Goal: Task Accomplishment & Management: Use online tool/utility

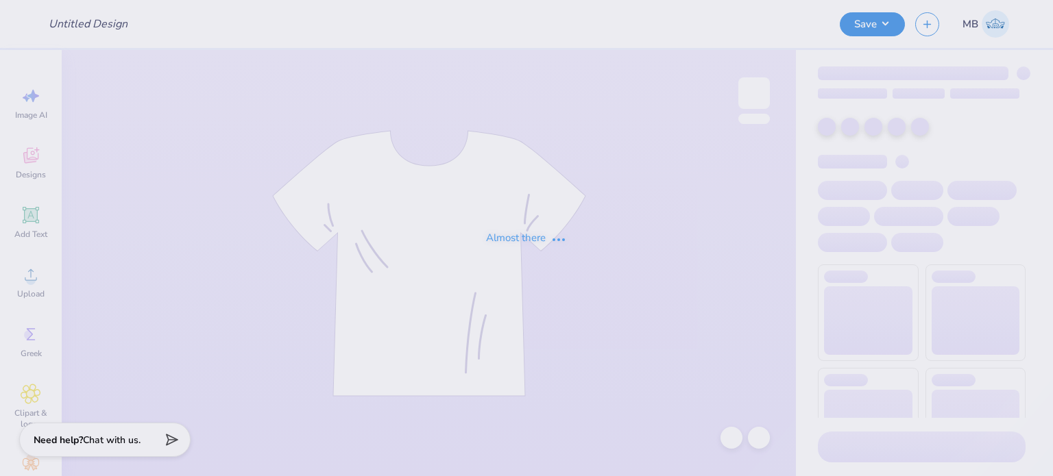
type input "Fam Weekend"
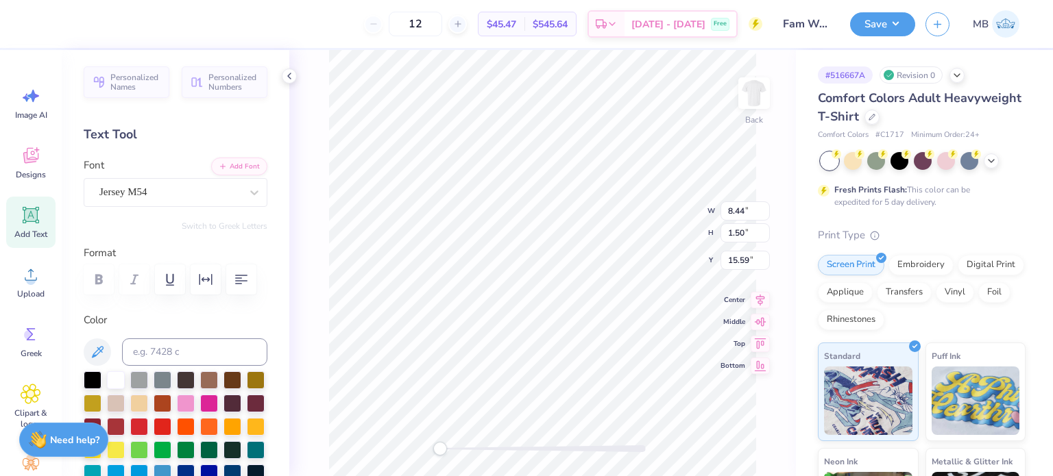
scroll to position [11, 1]
type textarea "AT [US_STATE][GEOGRAPHIC_DATA]"
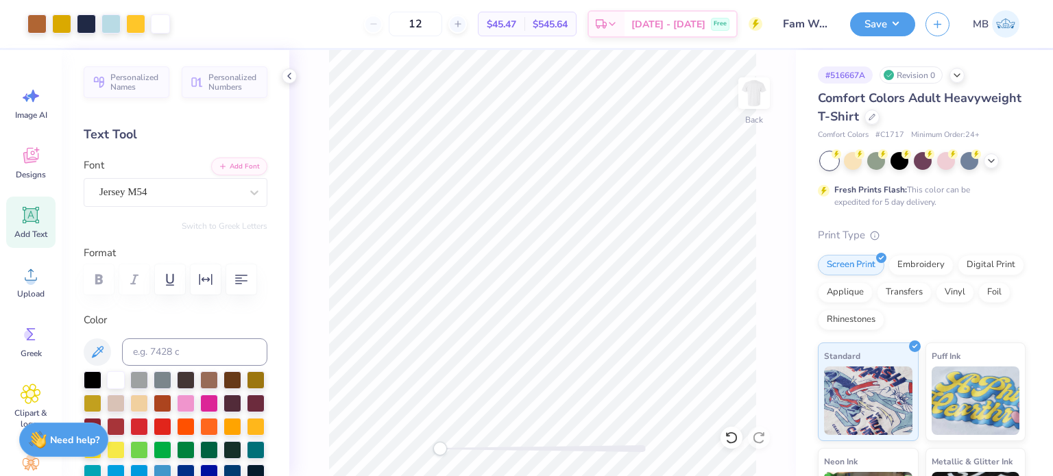
click at [25, 217] on icon at bounding box center [31, 215] width 13 height 13
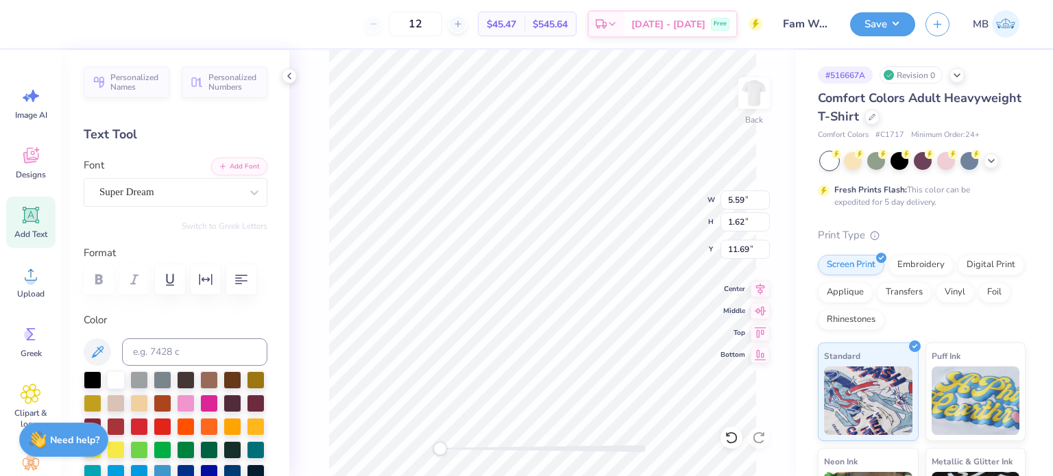
type textarea "®"
click at [167, 345] on input at bounding box center [194, 352] width 145 height 27
type input "533"
click at [159, 193] on div "Super Dream" at bounding box center [170, 192] width 144 height 21
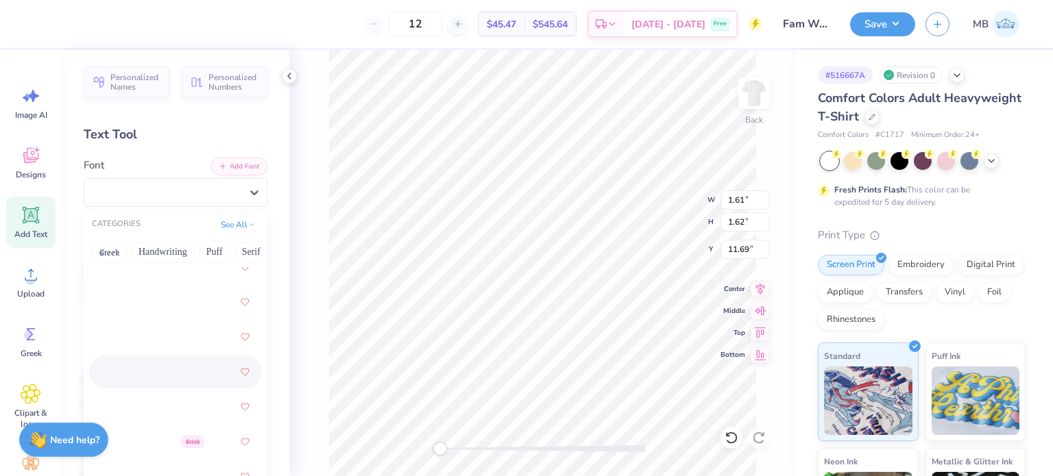
scroll to position [680, 0]
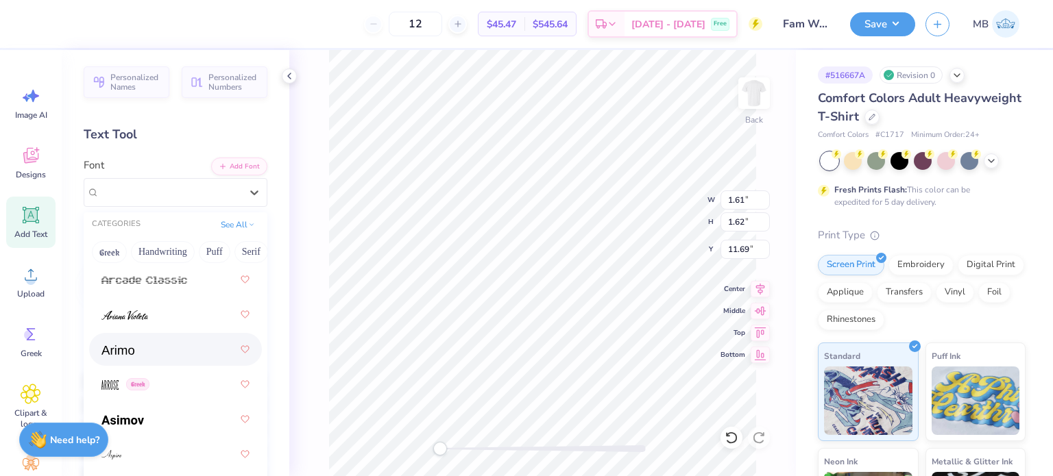
click at [126, 357] on div at bounding box center [175, 349] width 148 height 25
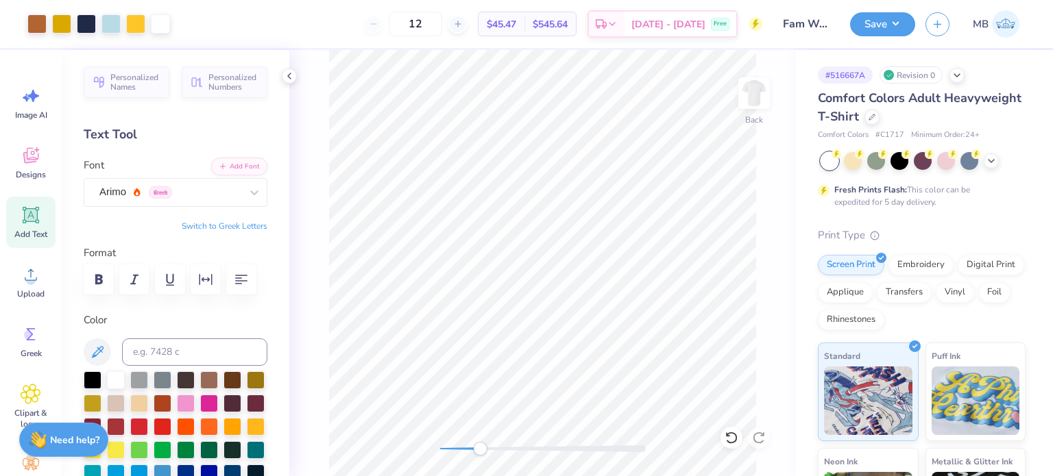
drag, startPoint x: 441, startPoint y: 449, endPoint x: 485, endPoint y: 446, distance: 43.9
click at [485, 446] on div "Accessibility label" at bounding box center [480, 449] width 14 height 14
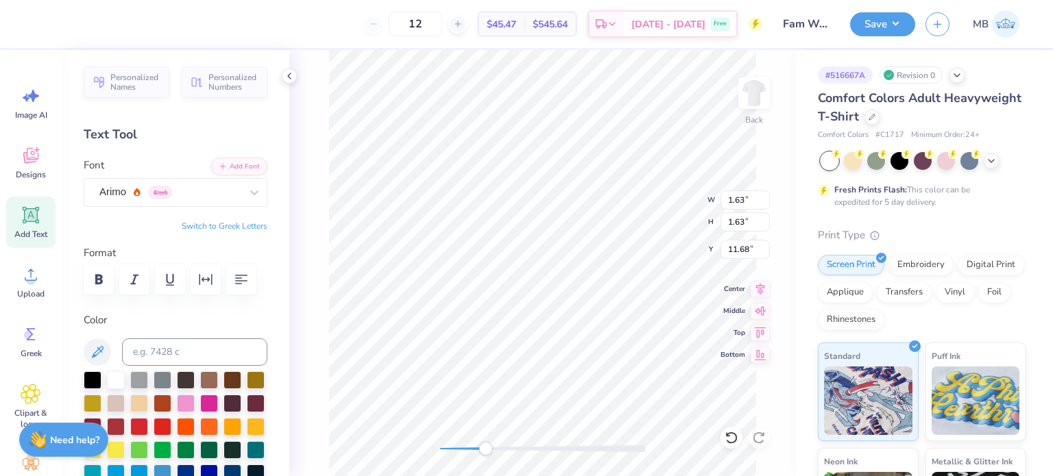
type input "11.56"
type input "11.76"
type input "5.68"
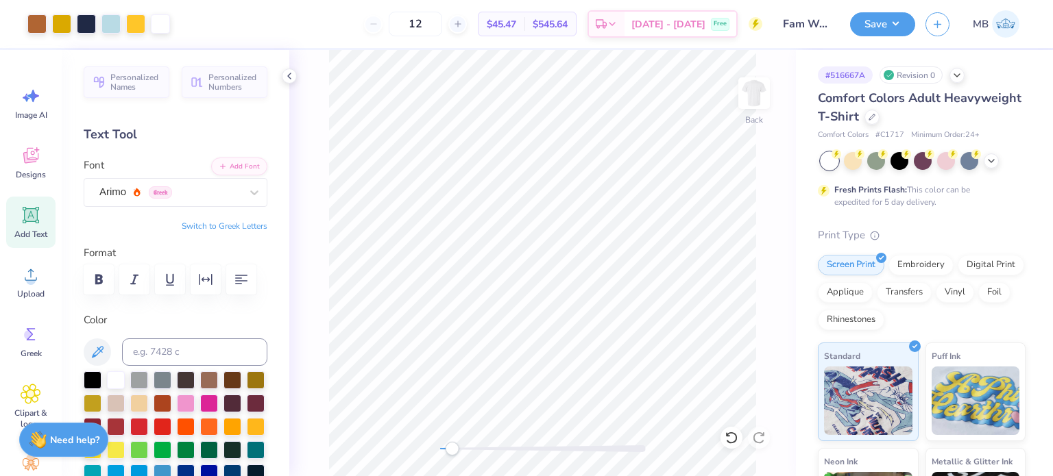
drag, startPoint x: 485, startPoint y: 450, endPoint x: 452, endPoint y: 450, distance: 33.6
click at [452, 450] on div "Accessibility label" at bounding box center [452, 449] width 14 height 14
click at [883, 22] on button "Save" at bounding box center [882, 22] width 65 height 24
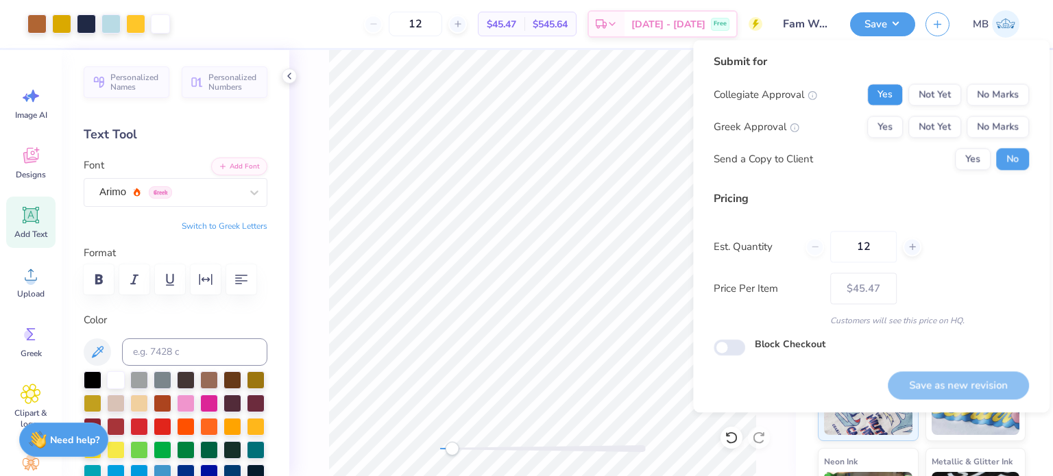
click at [888, 102] on button "Yes" at bounding box center [885, 95] width 36 height 22
click at [895, 123] on button "Yes" at bounding box center [885, 127] width 36 height 22
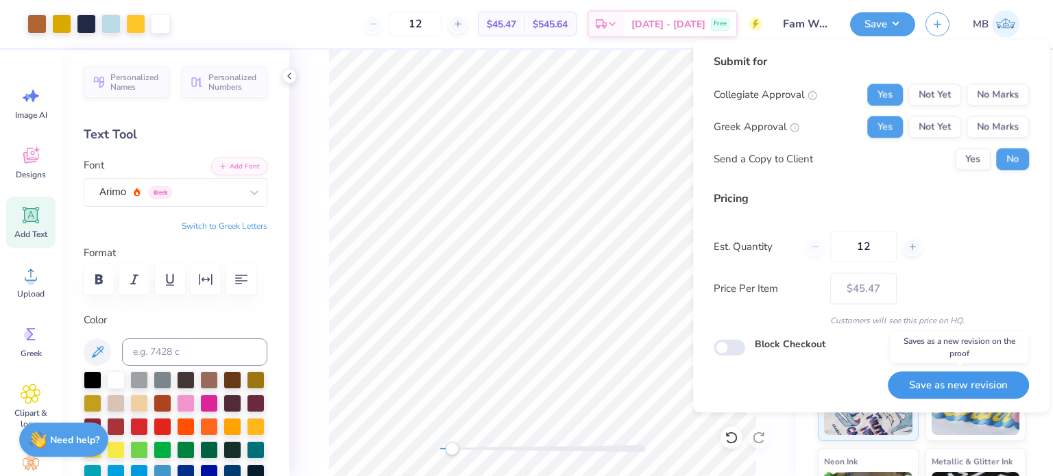
click at [961, 388] on button "Save as new revision" at bounding box center [957, 385] width 141 height 28
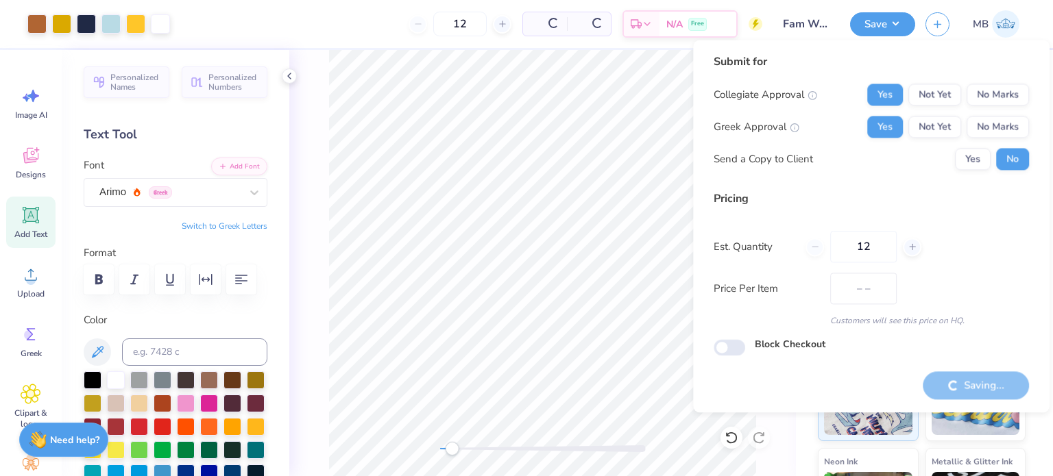
type input "$45.47"
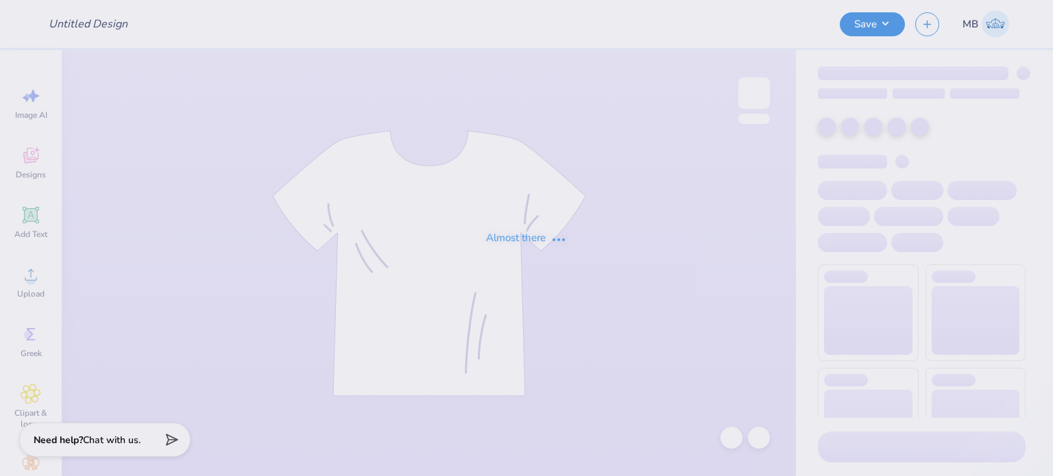
type input "Kiss"
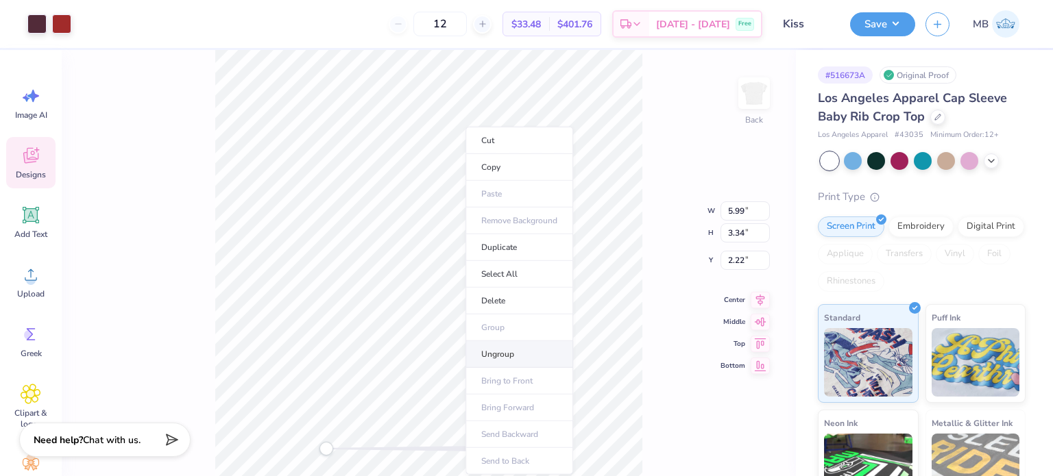
click at [513, 357] on li "Ungroup" at bounding box center [519, 354] width 108 height 27
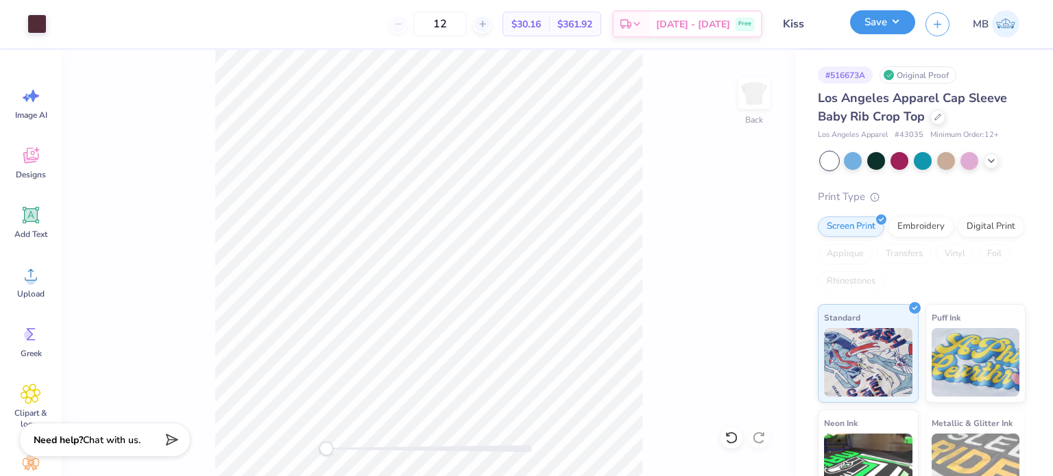
click at [872, 21] on button "Save" at bounding box center [882, 22] width 65 height 24
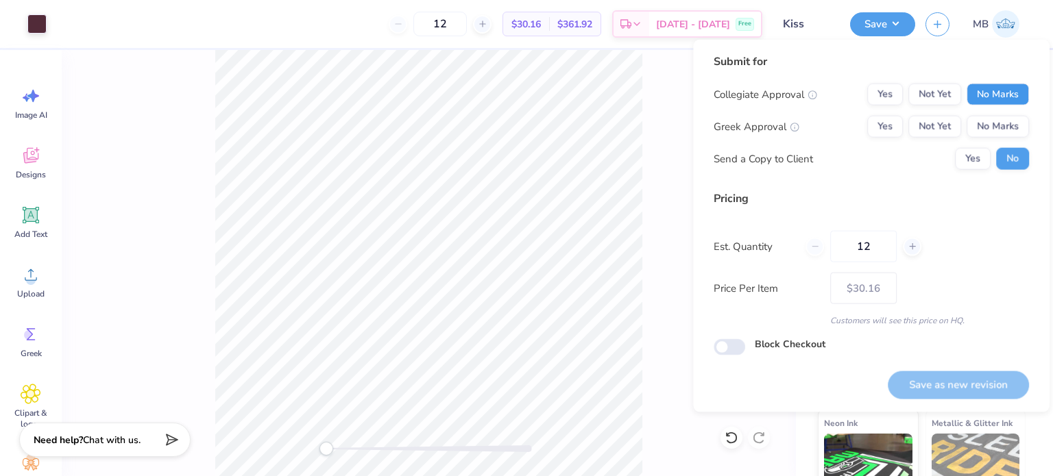
click at [1001, 92] on button "No Marks" at bounding box center [997, 95] width 62 height 22
click at [883, 125] on button "Yes" at bounding box center [885, 127] width 36 height 22
click at [968, 391] on button "Save as new revision" at bounding box center [957, 385] width 141 height 28
type input "$30.16"
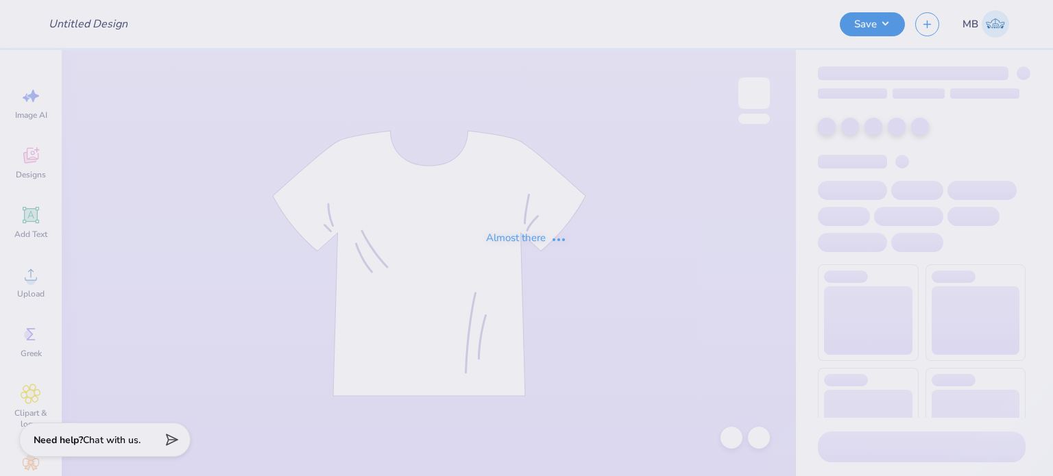
type input "APS T shirt #3"
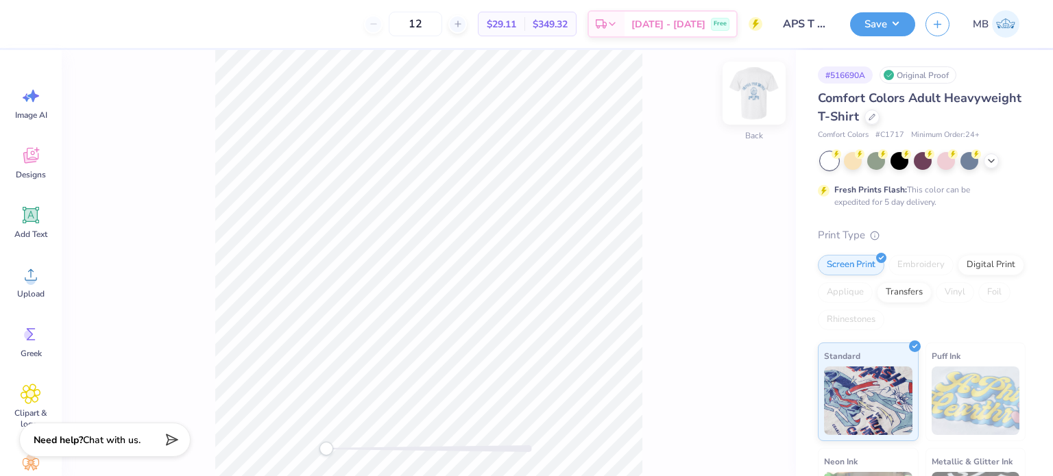
click at [759, 87] on img at bounding box center [753, 93] width 55 height 55
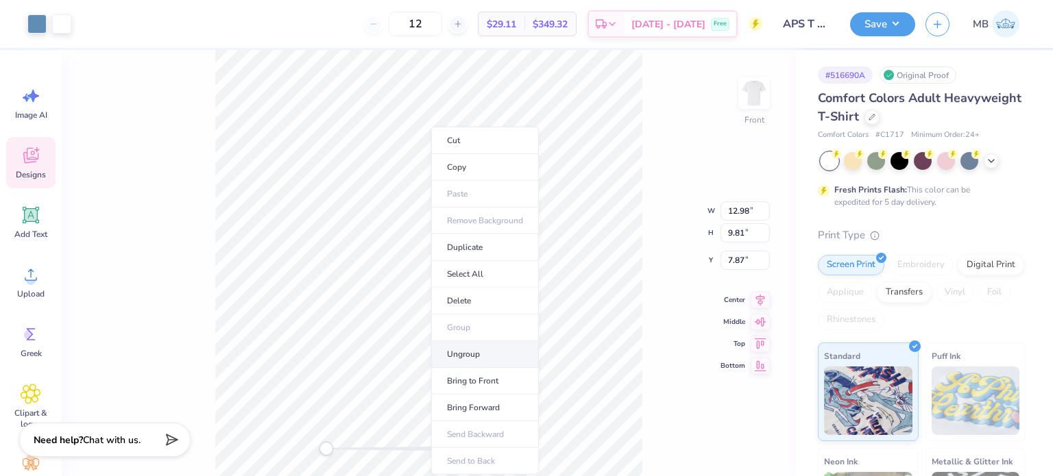
click at [472, 356] on li "Ungroup" at bounding box center [485, 354] width 108 height 27
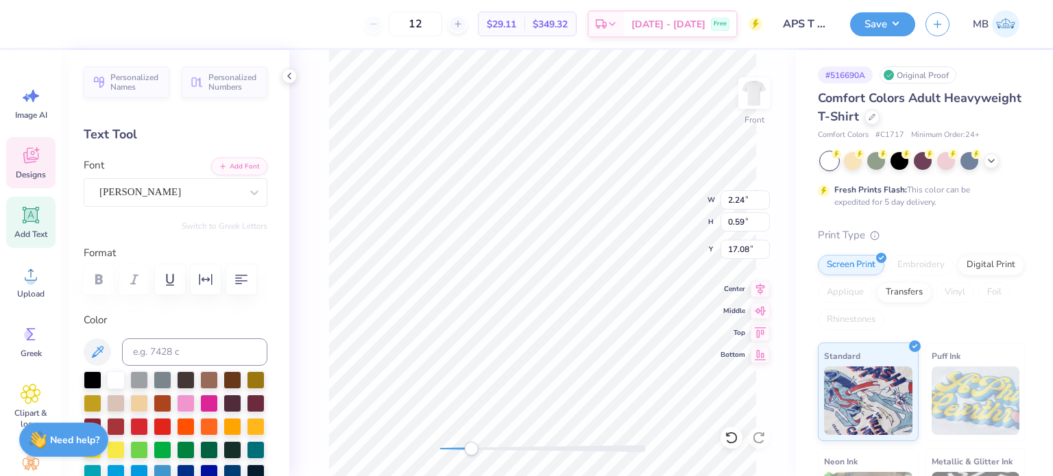
drag, startPoint x: 439, startPoint y: 452, endPoint x: 471, endPoint y: 454, distance: 32.3
click at [471, 454] on div "Accessibility label" at bounding box center [471, 449] width 14 height 14
type textarea "AT UT AUSTIN"
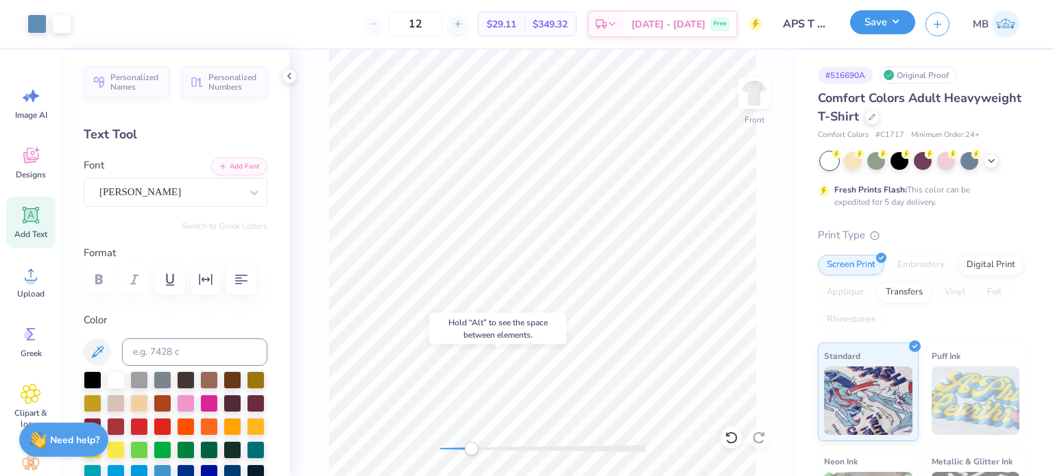
click at [883, 25] on button "Save" at bounding box center [882, 22] width 65 height 24
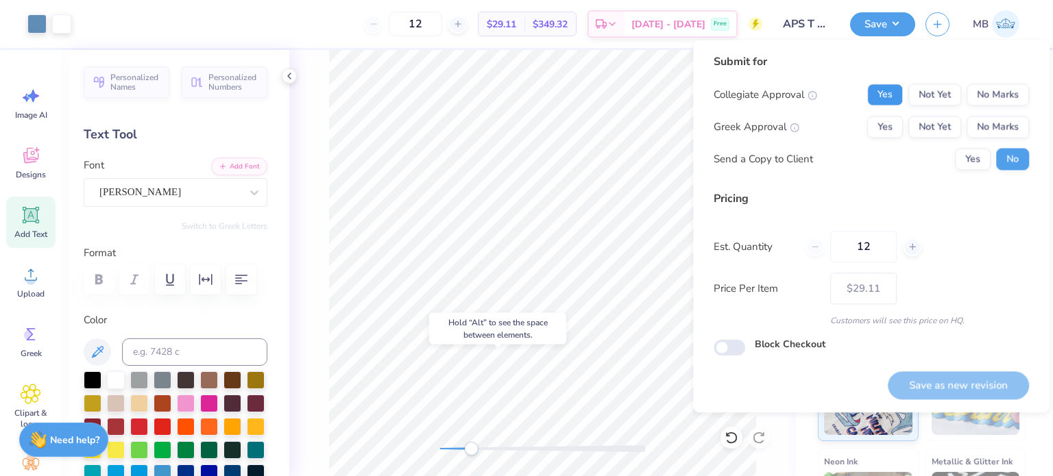
click at [883, 93] on button "Yes" at bounding box center [885, 95] width 36 height 22
click at [883, 123] on button "Yes" at bounding box center [885, 127] width 36 height 22
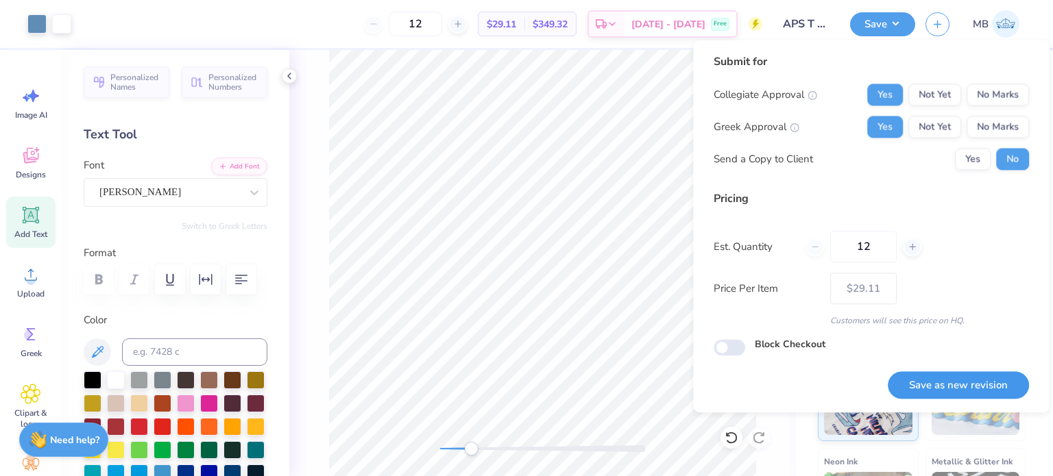
click at [944, 382] on button "Save as new revision" at bounding box center [957, 385] width 141 height 28
type input "$29.11"
